Goal: Check status: Check status

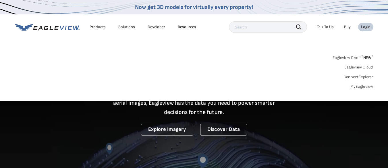
click at [359, 84] on link "MyEagleview" at bounding box center [361, 86] width 23 height 5
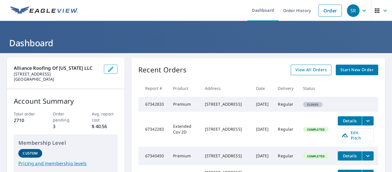
click at [323, 70] on span "View All Orders" at bounding box center [312, 69] width 32 height 7
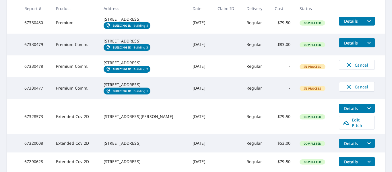
scroll to position [184, 0]
